Goal: Task Accomplishment & Management: Complete application form

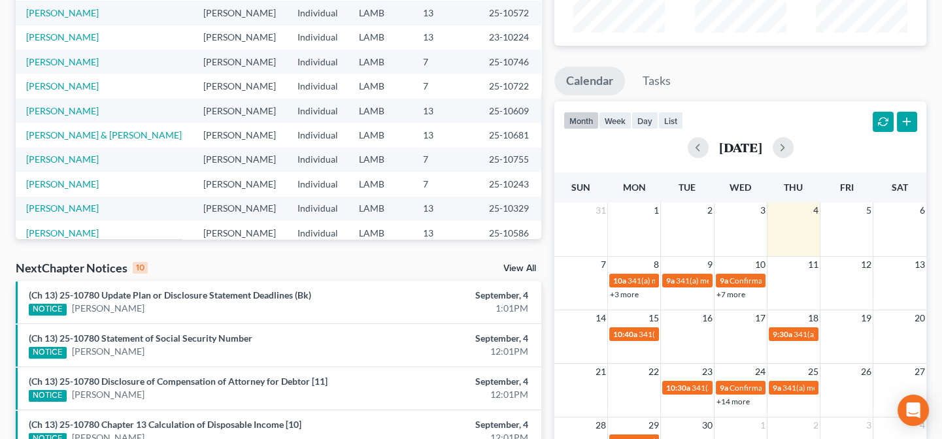
scroll to position [90, 0]
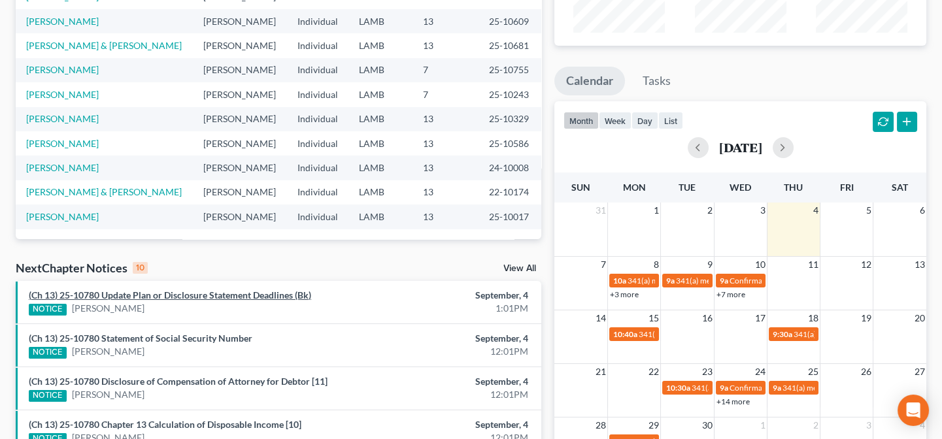
click at [223, 293] on link "(Ch 13) 25-10780 Update Plan or Disclosure Statement Deadlines (Bk)" at bounding box center [170, 294] width 282 height 11
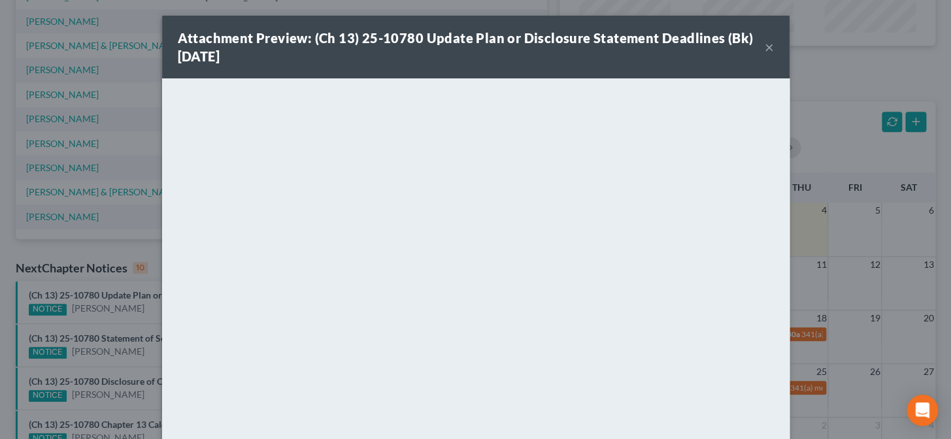
click at [144, 313] on div "Attachment Preview: (Ch 13) 25-10780 Update Plan or Disclosure Statement Deadli…" at bounding box center [475, 219] width 951 height 439
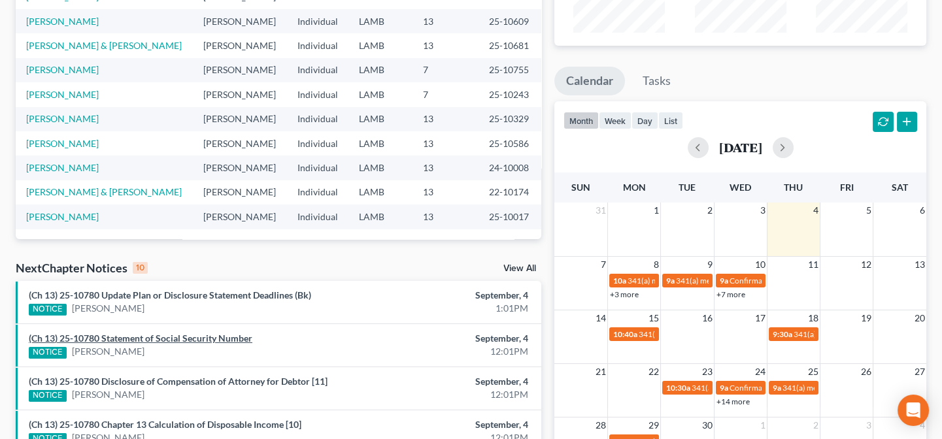
click at [137, 340] on link "(Ch 13) 25-10780 Statement of Social Security Number" at bounding box center [140, 338] width 223 height 11
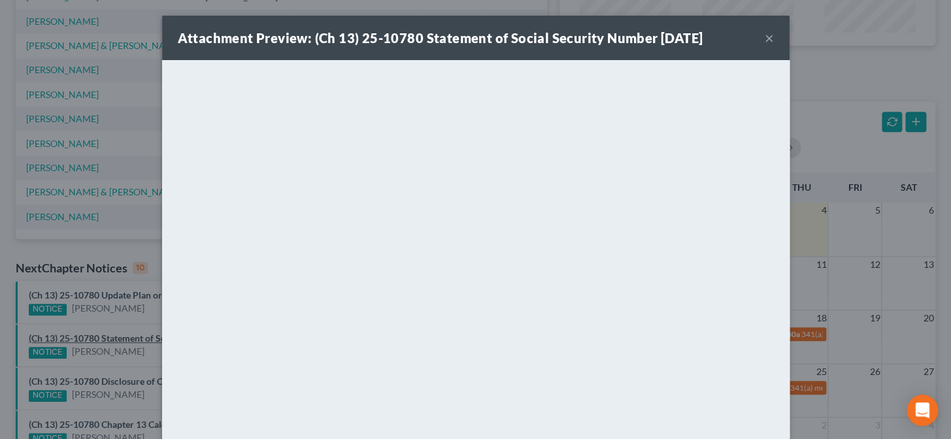
click at [137, 340] on div "Attachment Preview: (Ch 13) 25-10780 Statement of Social Security Number [DATE]…" at bounding box center [475, 219] width 951 height 439
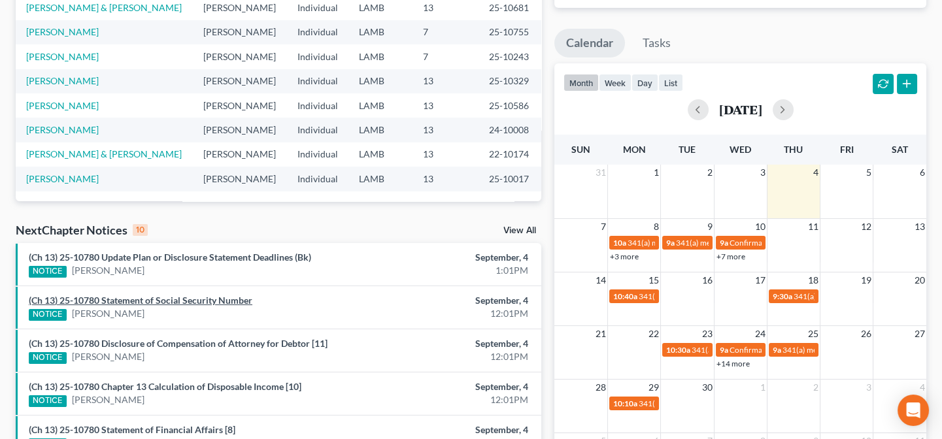
scroll to position [228, 0]
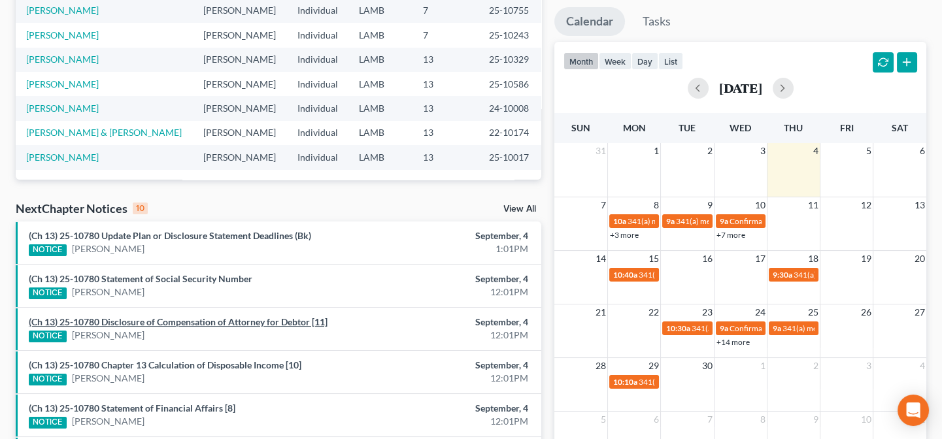
click at [137, 321] on link "(Ch 13) 25-10780 Disclosure of Compensation of Attorney for Debtor [11]" at bounding box center [178, 321] width 299 height 11
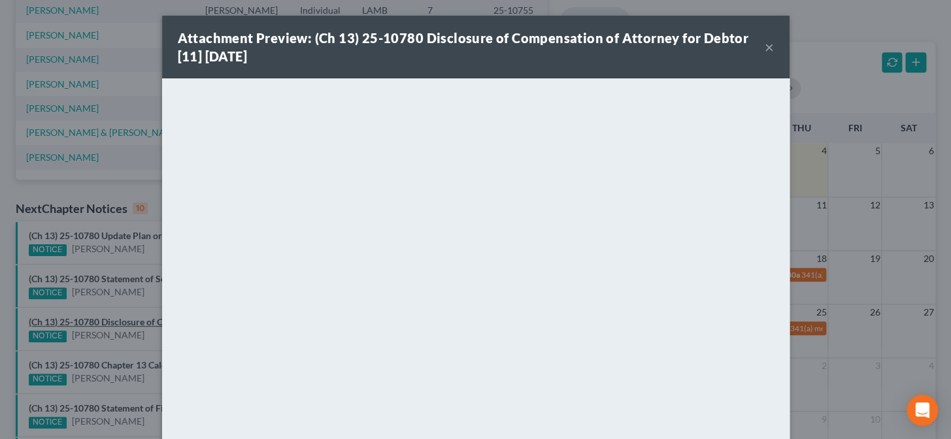
click at [137, 321] on div "Attachment Preview: (Ch 13) 25-10780 Disclosure of Compensation of Attorney for…" at bounding box center [475, 219] width 951 height 439
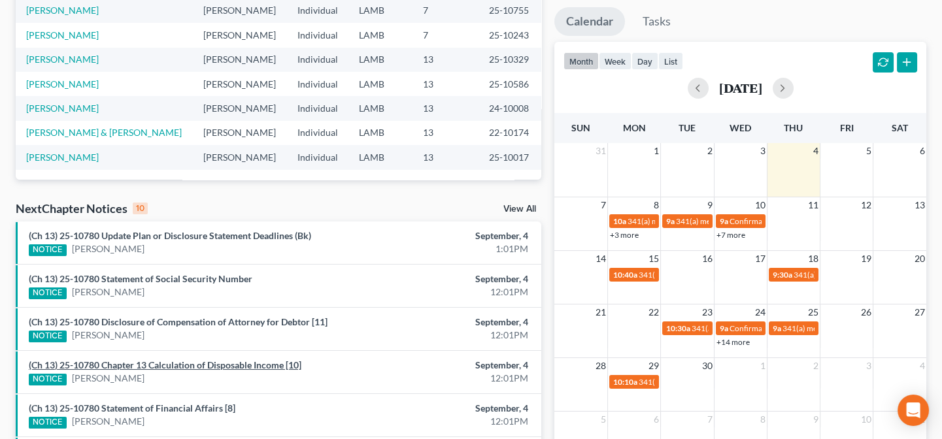
click at [131, 367] on link "(Ch 13) 25-10780 Chapter 13 Calculation of Disposable Income [10]" at bounding box center [165, 364] width 272 height 11
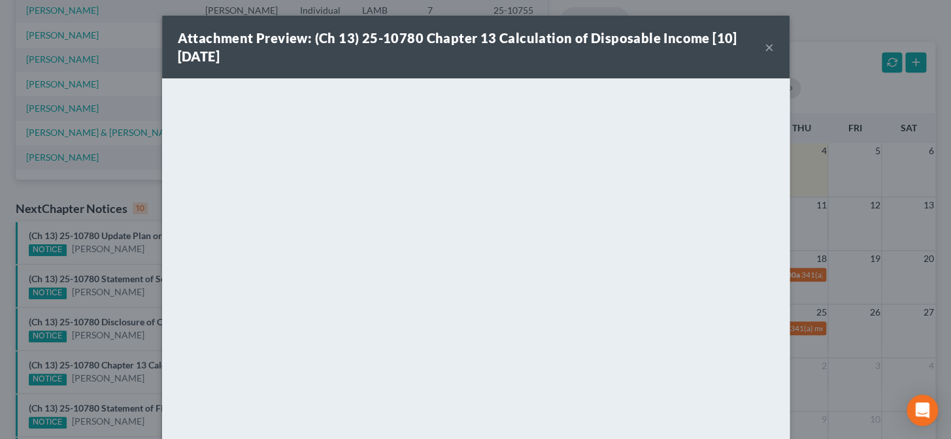
click at [131, 367] on div "Attachment Preview: (Ch 13) 25-10780 Chapter 13 Calculation of Disposable Incom…" at bounding box center [475, 219] width 951 height 439
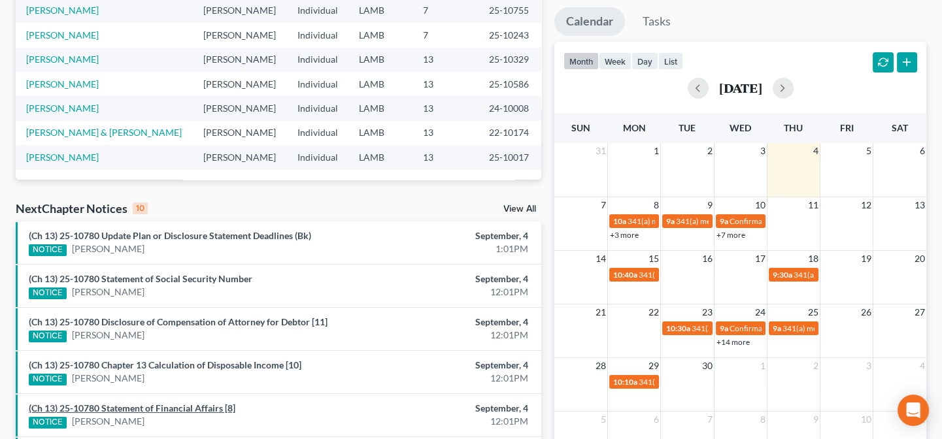
click at [126, 412] on link "(Ch 13) 25-10780 Statement of Financial Affairs [8]" at bounding box center [132, 408] width 206 height 11
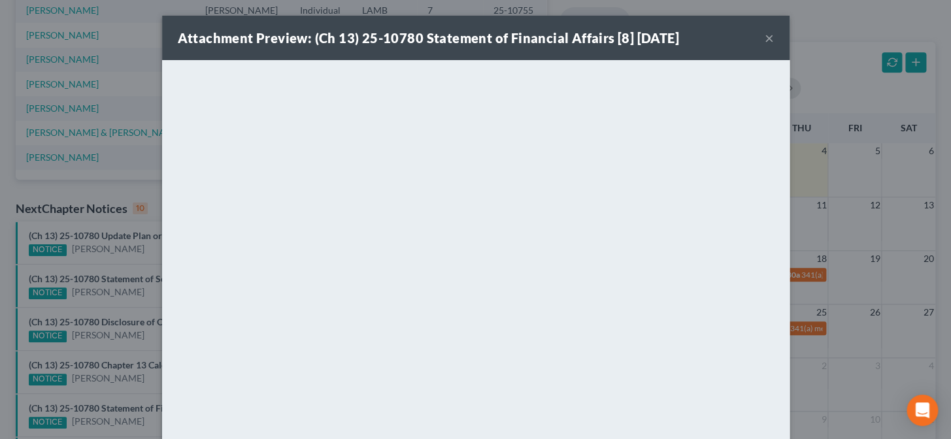
click at [126, 412] on div "Attachment Preview: (Ch 13) 25-10780 Statement of Financial Affairs [8] [DATE] …" at bounding box center [475, 219] width 951 height 439
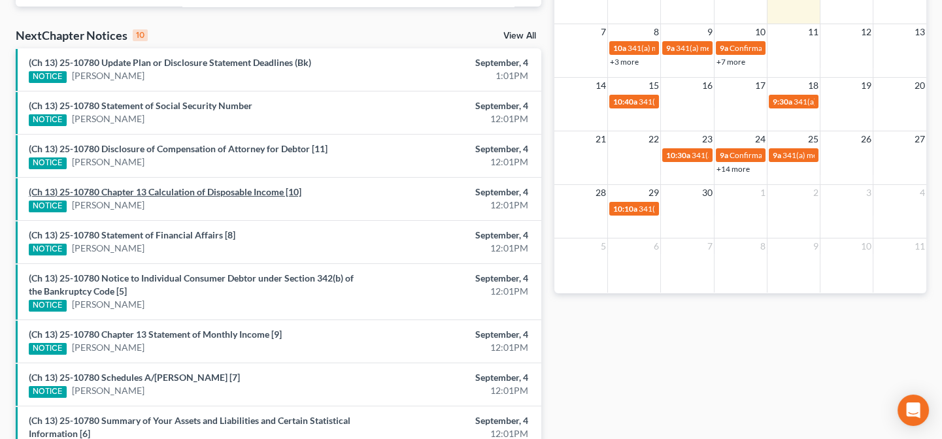
scroll to position [406, 0]
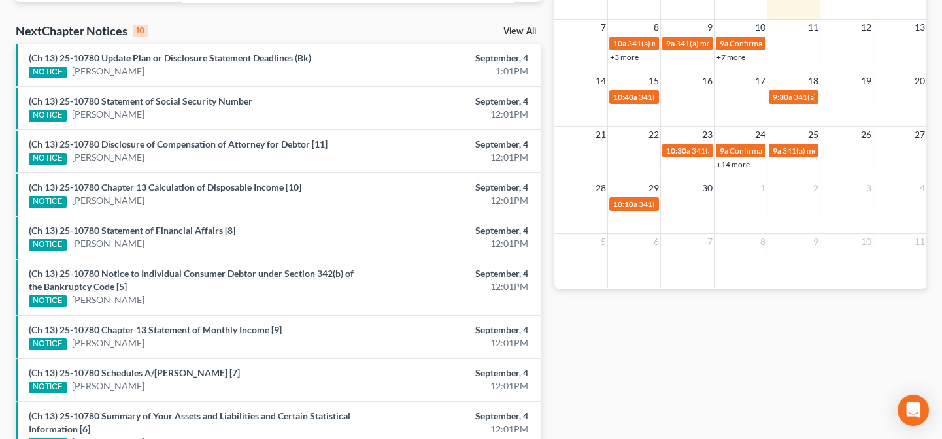
click at [149, 272] on link "(Ch 13) 25-10780 Notice to Individual Consumer Debtor under Section 342(b) of t…" at bounding box center [191, 280] width 325 height 24
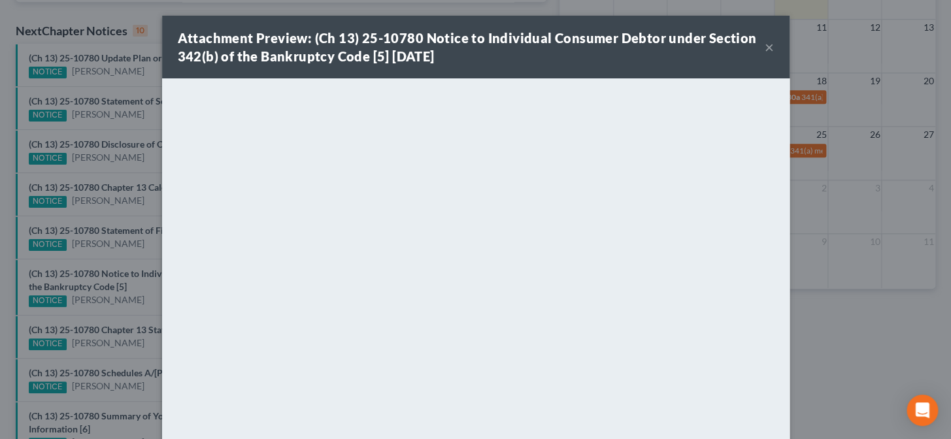
click at [131, 278] on div "Attachment Preview: (Ch 13) 25-10780 Notice to Individual Consumer Debtor under…" at bounding box center [475, 219] width 951 height 439
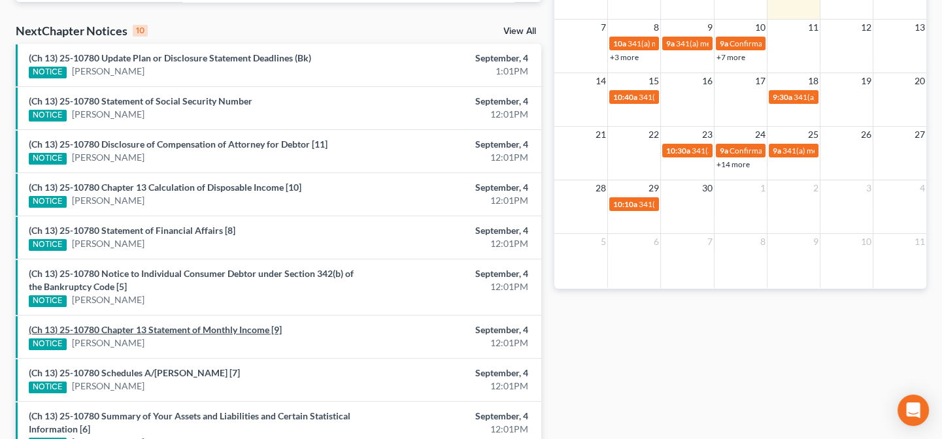
click at [136, 329] on link "(Ch 13) 25-10780 Chapter 13 Statement of Monthly Income [9]" at bounding box center [155, 329] width 253 height 11
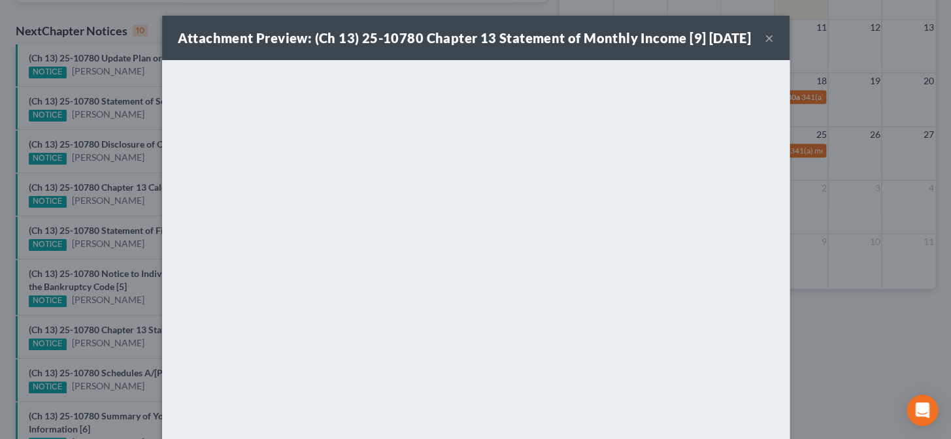
click at [136, 329] on div "Attachment Preview: (Ch 13) 25-10780 Chapter 13 Statement of Monthly Income [9]…" at bounding box center [475, 219] width 951 height 439
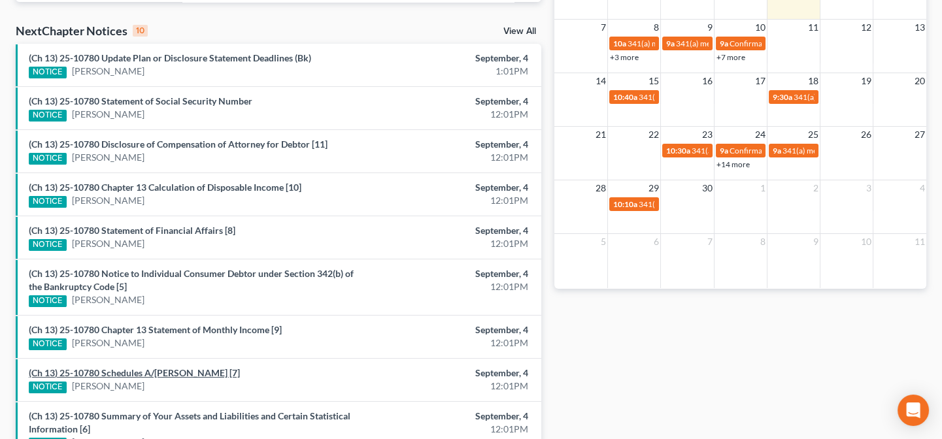
click at [123, 374] on link "(Ch 13) 25-10780 Schedules A/[PERSON_NAME] [7]" at bounding box center [134, 372] width 211 height 11
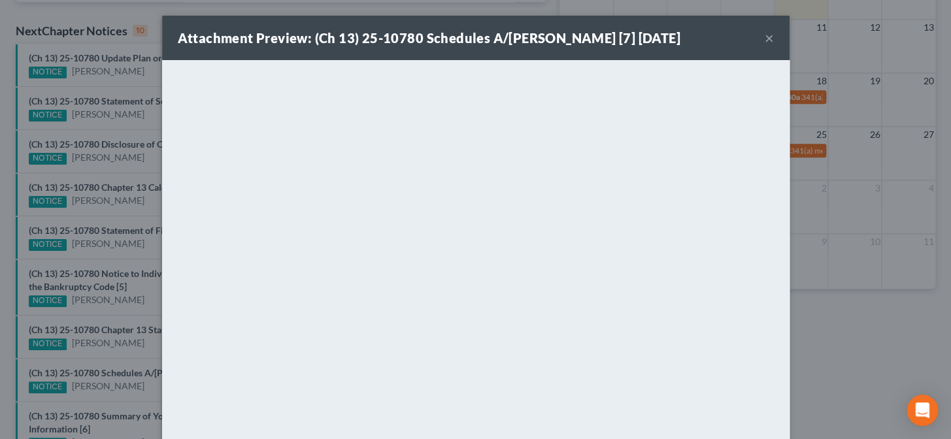
click at [123, 374] on div "Attachment Preview: (Ch 13) 25-10780 Schedules A/[PERSON_NAME] [7] [DATE] × <ob…" at bounding box center [475, 219] width 951 height 439
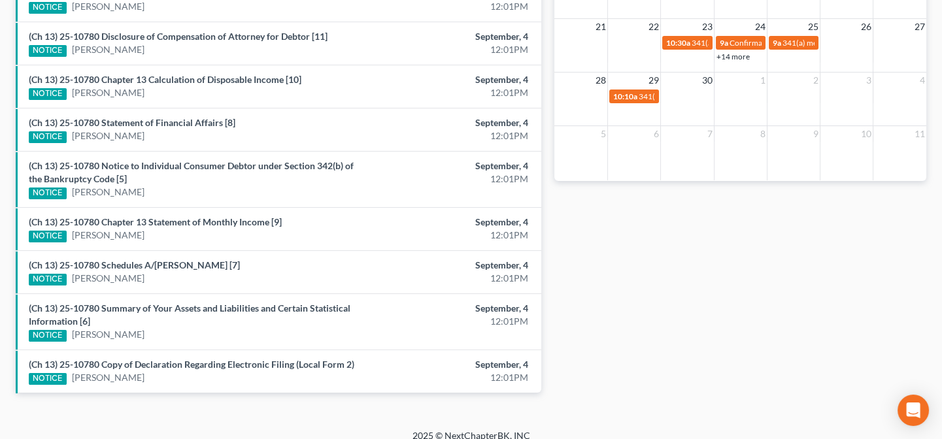
scroll to position [525, 0]
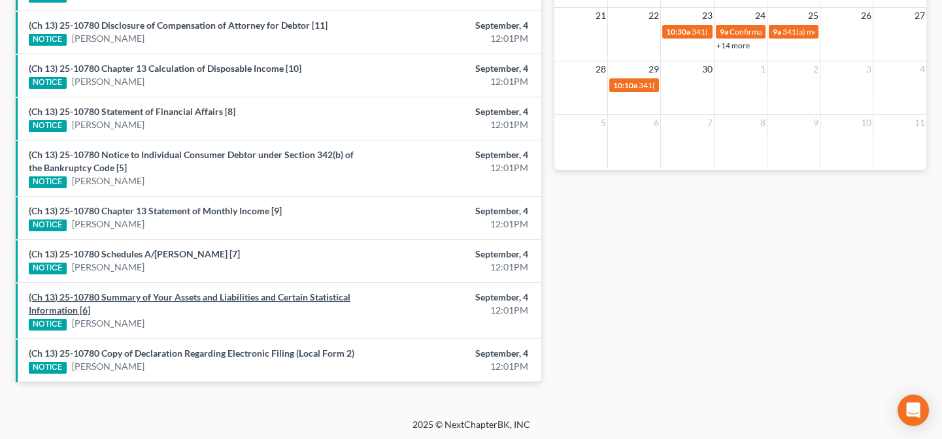
click at [116, 295] on link "(Ch 13) 25-10780 Summary of Your Assets and Liabilities and Certain Statistical…" at bounding box center [189, 303] width 321 height 24
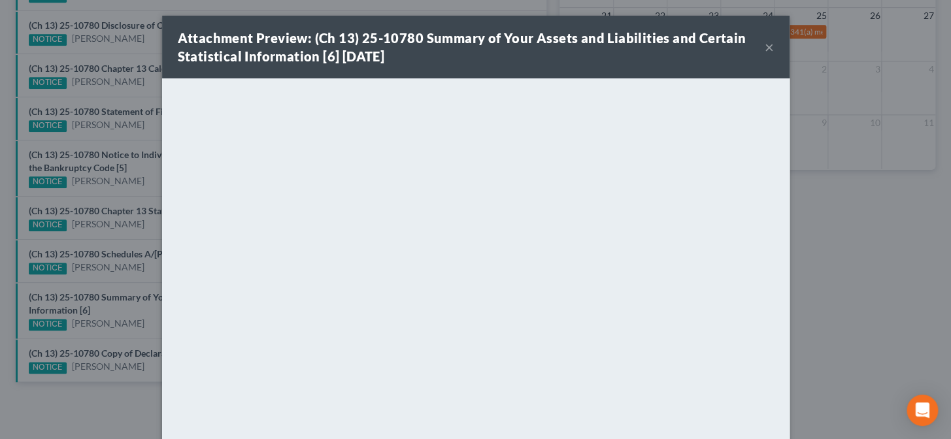
click at [116, 295] on div "Attachment Preview: (Ch 13) 25-10780 Summary of Your Assets and Liabilities and…" at bounding box center [475, 219] width 951 height 439
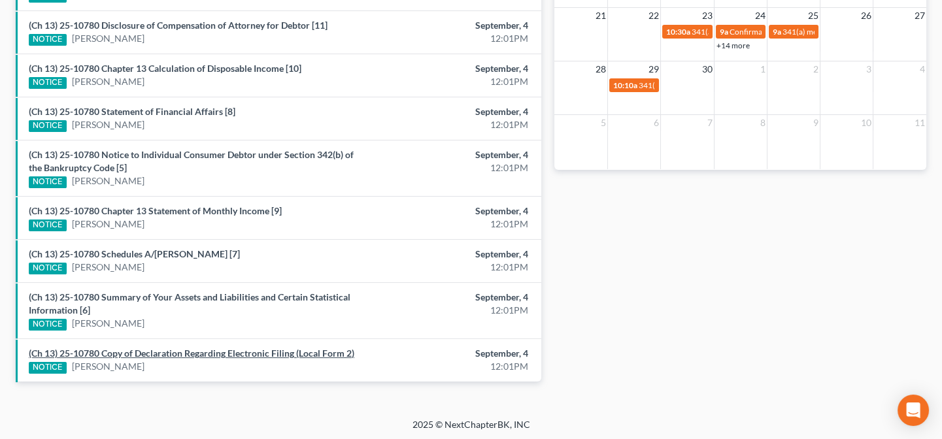
click at [126, 351] on link "(Ch 13) 25-10780 Copy of Declaration Regarding Electronic Filing (Local Form 2)" at bounding box center [191, 353] width 325 height 11
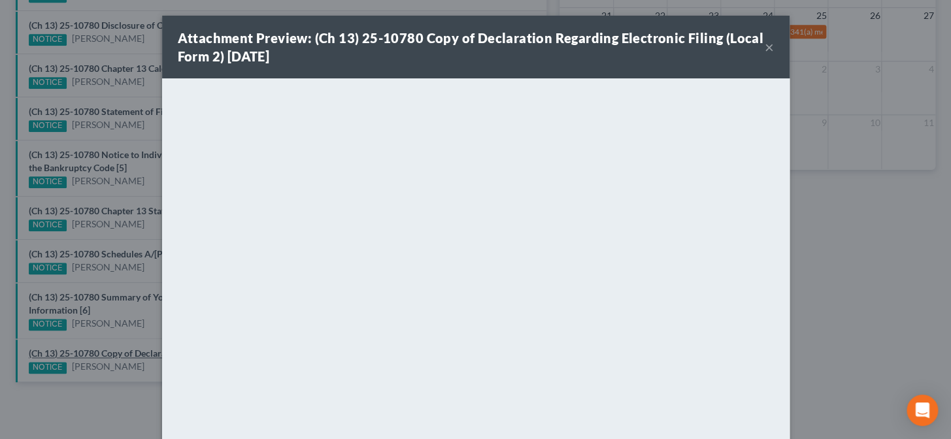
click at [126, 351] on div "Attachment Preview: (Ch 13) 25-10780 Copy of Declaration Regarding Electronic F…" at bounding box center [475, 219] width 951 height 439
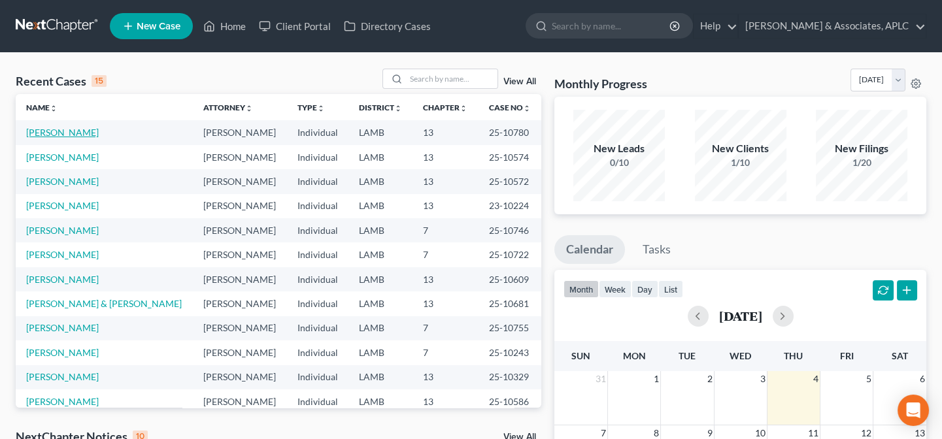
click at [41, 135] on link "[PERSON_NAME]" at bounding box center [62, 132] width 73 height 11
select select "8"
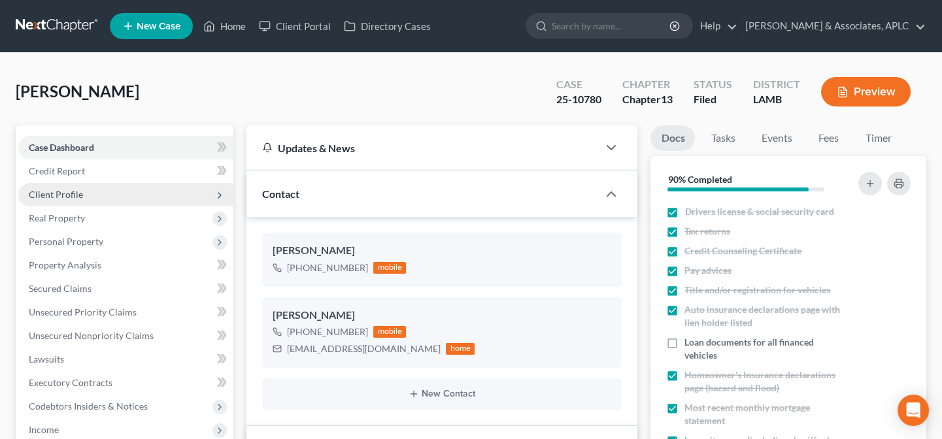
click at [65, 193] on span "Client Profile" at bounding box center [56, 194] width 54 height 11
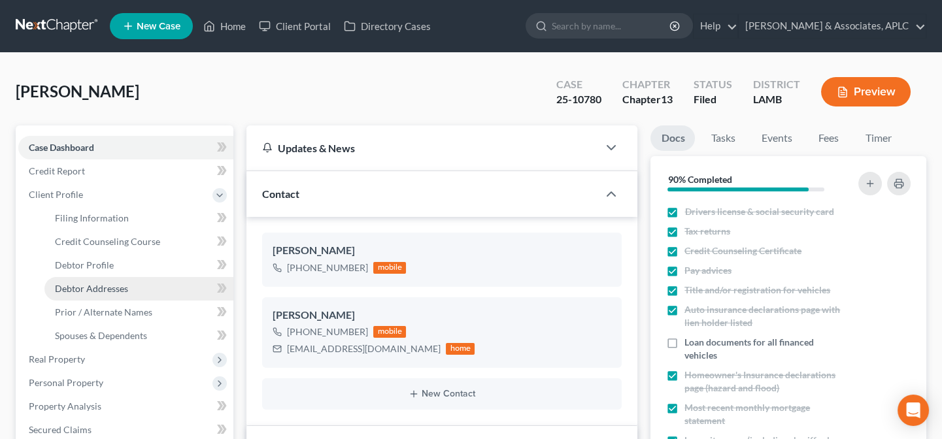
click at [76, 284] on span "Debtor Addresses" at bounding box center [91, 288] width 73 height 11
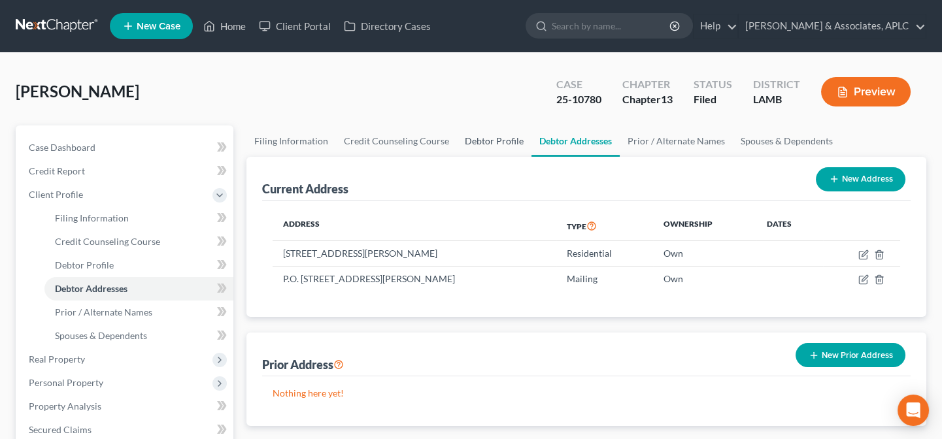
click at [479, 142] on link "Debtor Profile" at bounding box center [494, 140] width 74 height 31
select select "0"
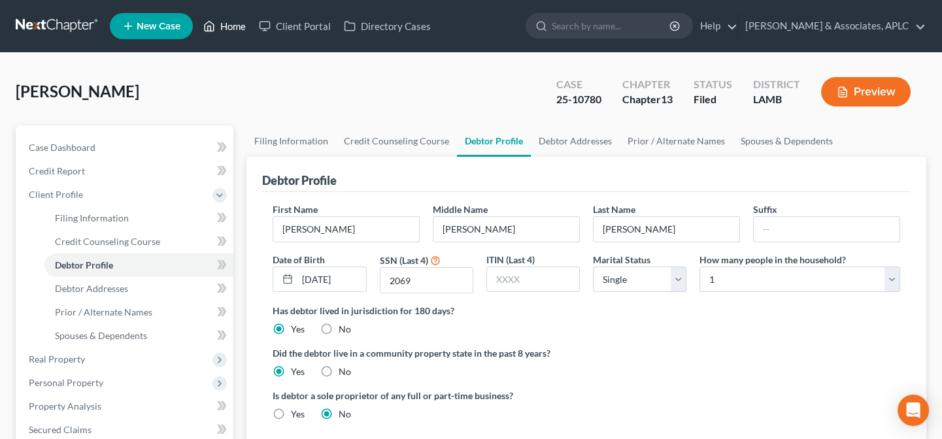
drag, startPoint x: 237, startPoint y: 19, endPoint x: 227, endPoint y: 53, distance: 35.6
click at [237, 20] on link "Home" at bounding box center [225, 26] width 56 height 24
